Goal: Find specific page/section: Find specific page/section

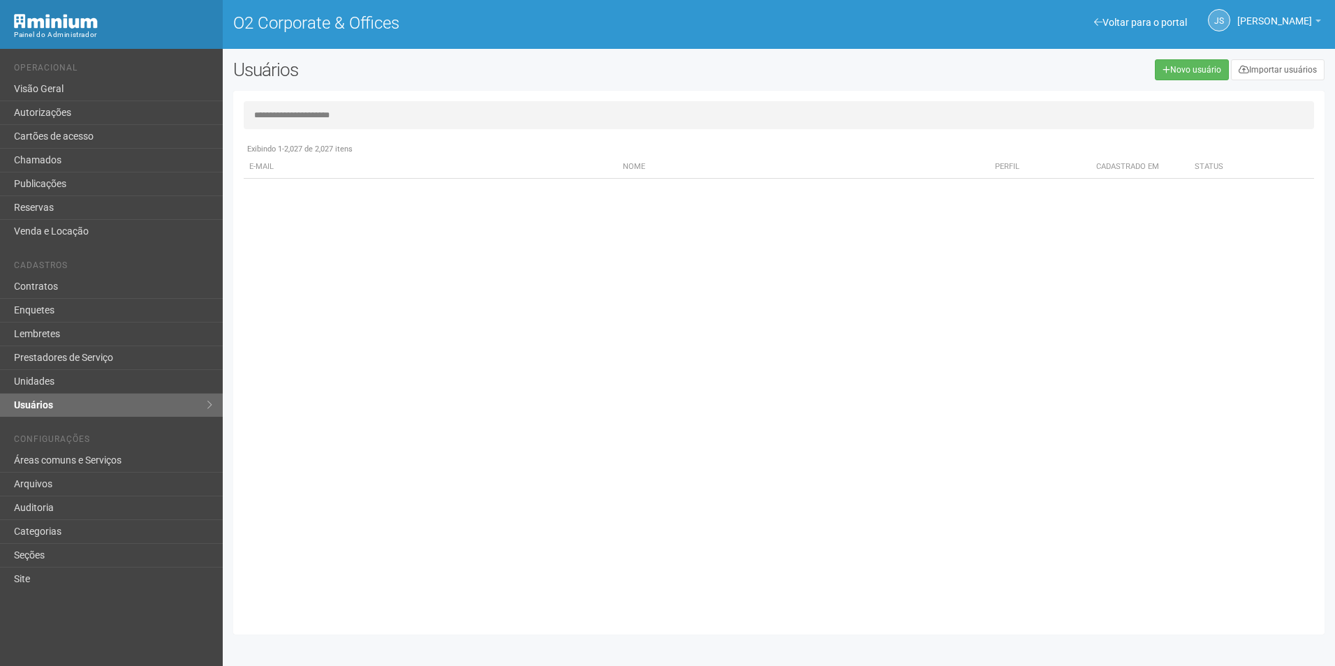
click at [391, 117] on input "**********" at bounding box center [779, 115] width 1070 height 28
click at [68, 376] on link "Unidades" at bounding box center [111, 382] width 223 height 24
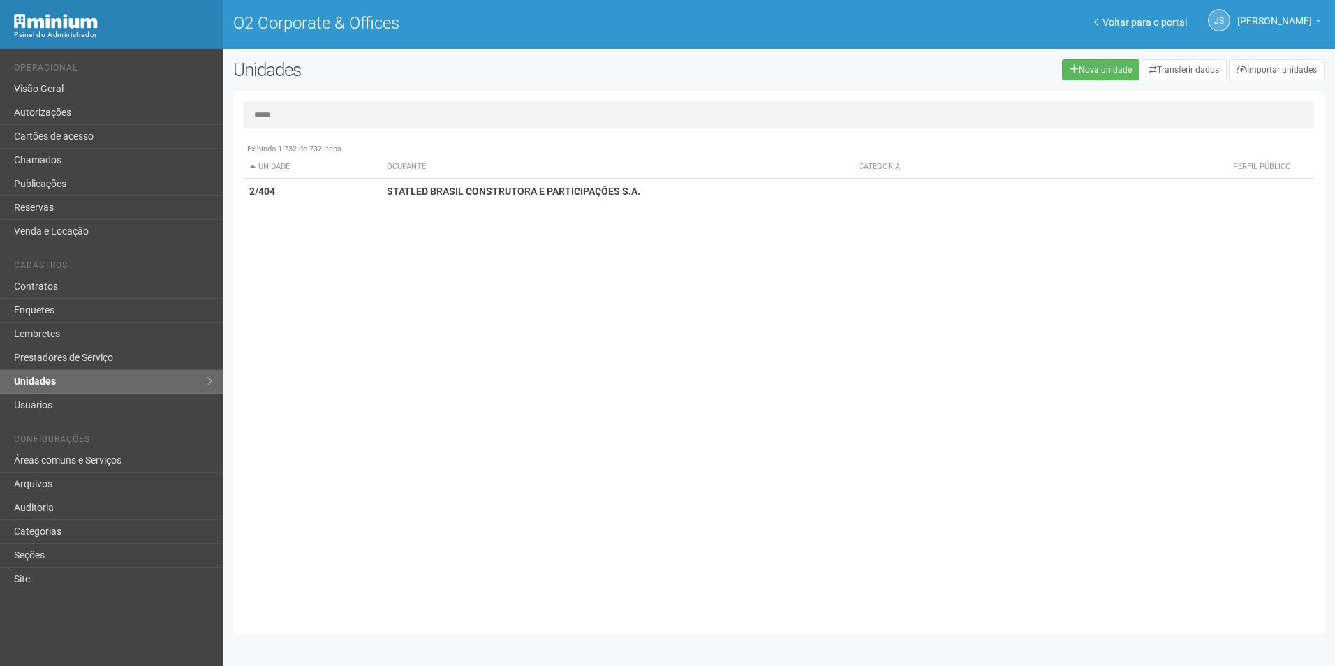
type input "*****"
